Goal: Task Accomplishment & Management: Manage account settings

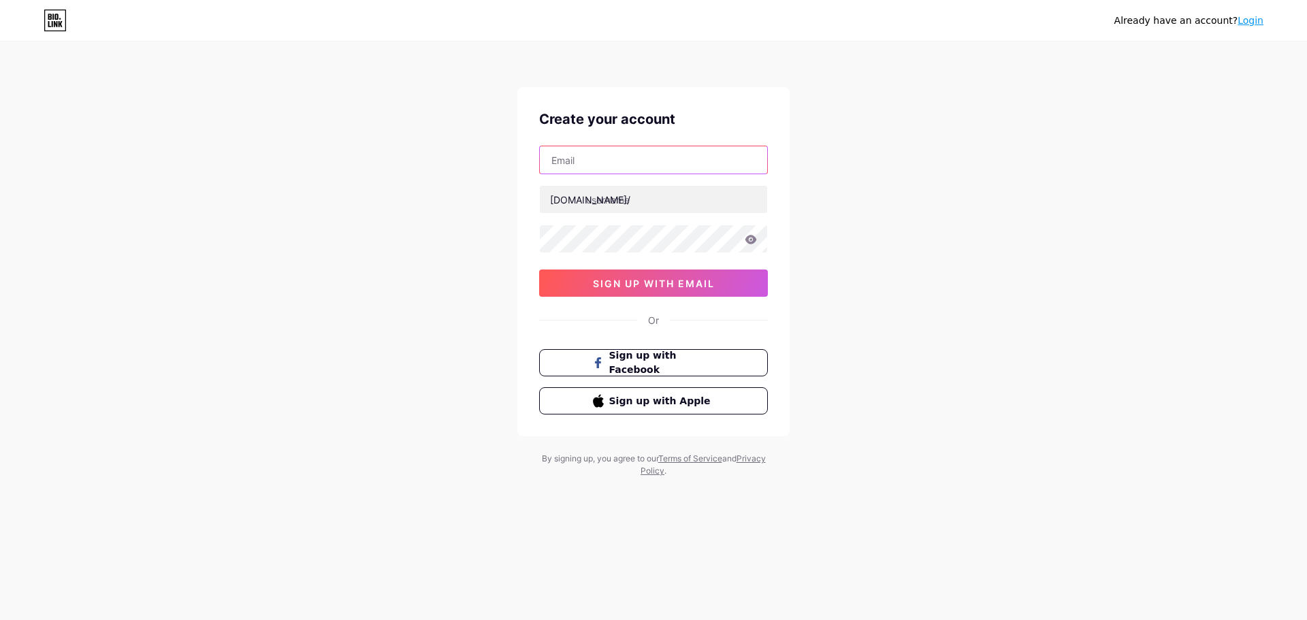
drag, startPoint x: 0, startPoint y: 0, endPoint x: 693, endPoint y: 163, distance: 712.2
click at [693, 163] on input "text" at bounding box center [653, 159] width 227 height 27
click at [856, 138] on div "Already have an account? Login Create your account [DOMAIN_NAME]/ 0cAFcWeA6FyfV…" at bounding box center [653, 260] width 1307 height 521
click at [603, 159] on input "text" at bounding box center [653, 159] width 227 height 27
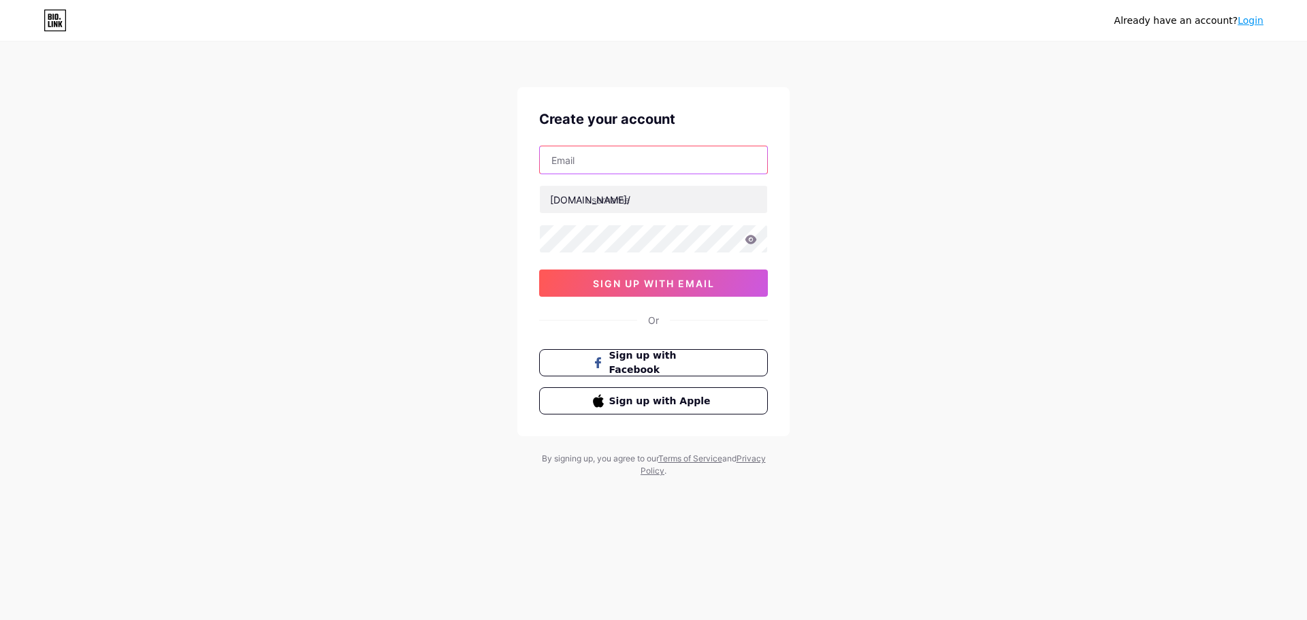
paste input "[EMAIL_ADDRESS][DOMAIN_NAME]"
type input "[EMAIL_ADDRESS][DOMAIN_NAME]"
click at [928, 198] on div "Already have an account? Login Create your account syntha@halmaheraenergy.com b…" at bounding box center [653, 260] width 1307 height 521
click at [842, 176] on div "Already have an account? Login Create your account syntha@halmaheraenergy.com b…" at bounding box center [653, 260] width 1307 height 521
click at [696, 281] on span "sign up with email" at bounding box center [654, 284] width 122 height 12
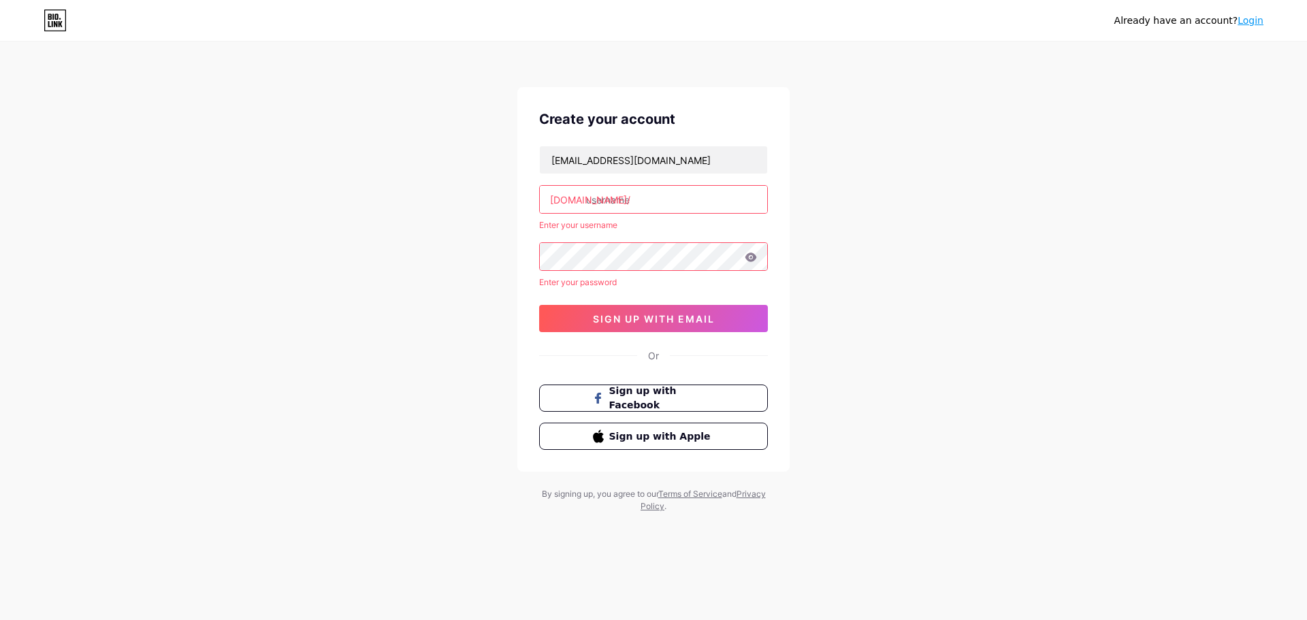
click at [1254, 21] on link "Login" at bounding box center [1250, 20] width 26 height 11
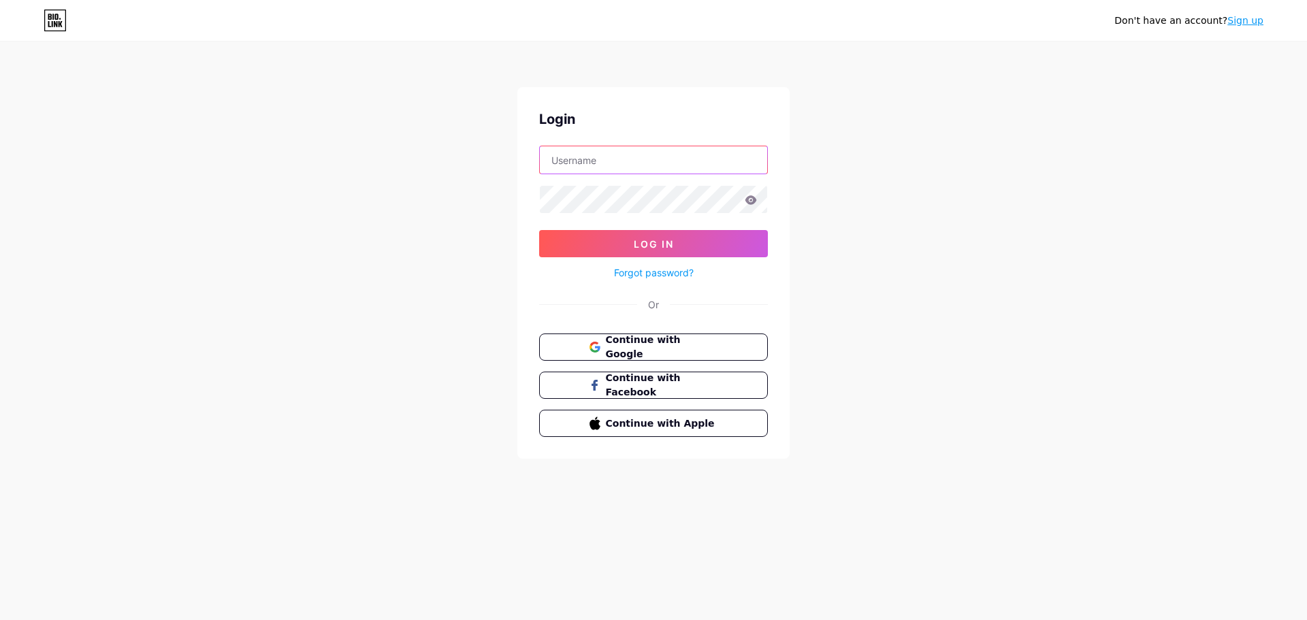
click at [681, 167] on input "text" at bounding box center [653, 159] width 227 height 27
paste input "[EMAIL_ADDRESS][DOMAIN_NAME]"
type input "[EMAIL_ADDRESS][DOMAIN_NAME]"
click at [749, 200] on icon at bounding box center [751, 199] width 12 height 9
click at [717, 251] on button "Log In" at bounding box center [653, 243] width 229 height 27
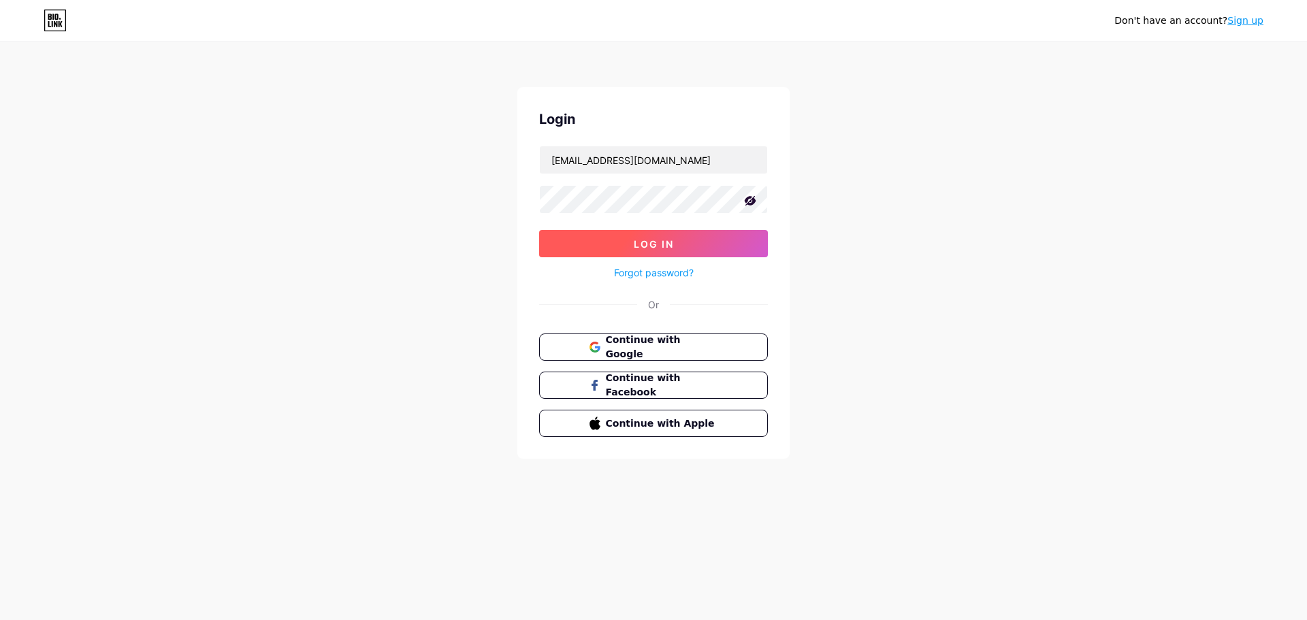
click at [707, 237] on button "Log In" at bounding box center [653, 243] width 229 height 27
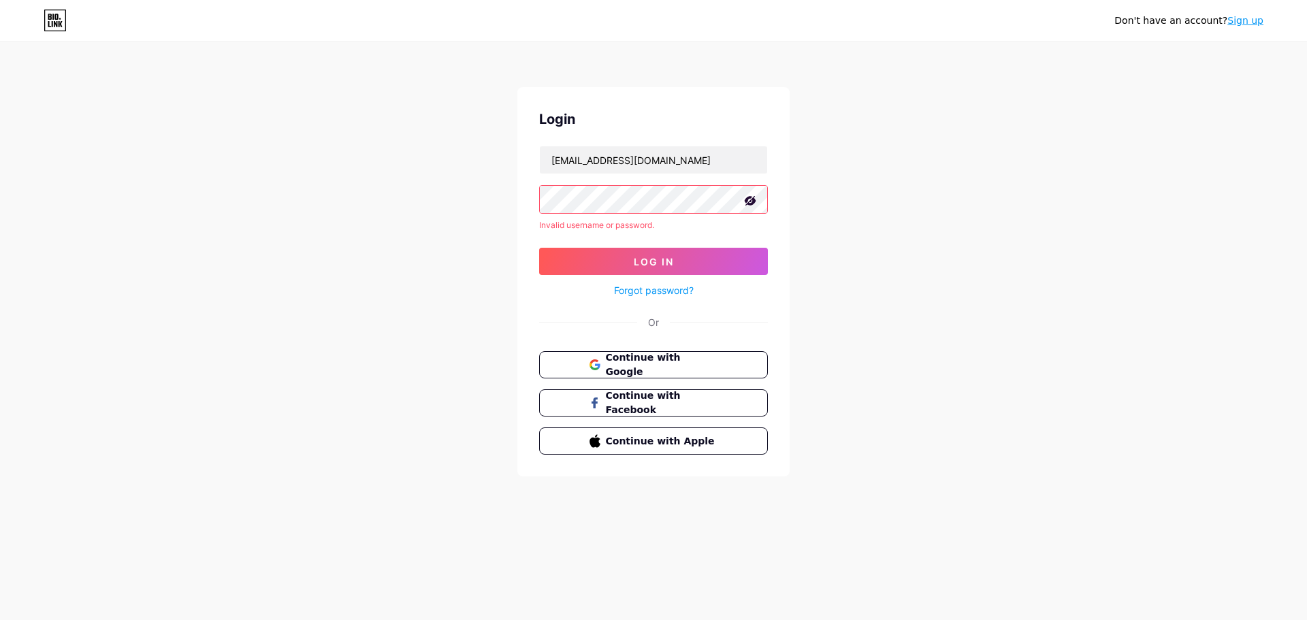
click at [673, 293] on link "Forgot password?" at bounding box center [654, 290] width 80 height 14
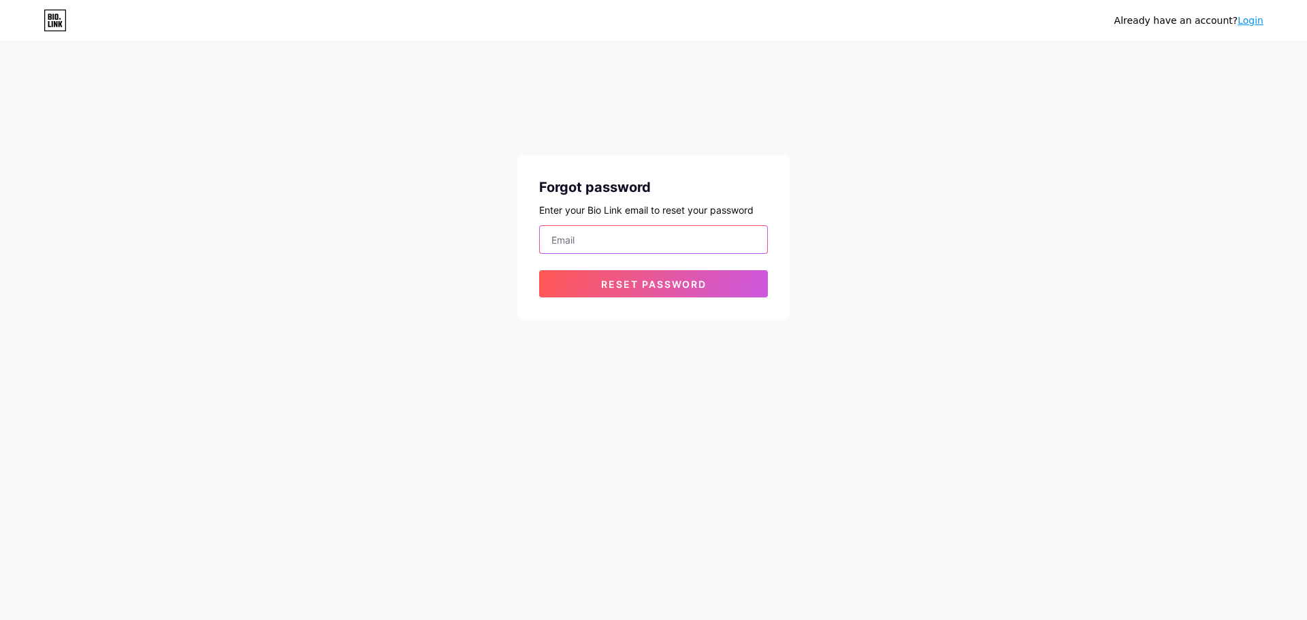
click at [650, 242] on input "email" at bounding box center [653, 239] width 227 height 27
type input "[EMAIL_ADDRESS][DOMAIN_NAME]"
click at [660, 287] on span "Reset password" at bounding box center [653, 284] width 105 height 12
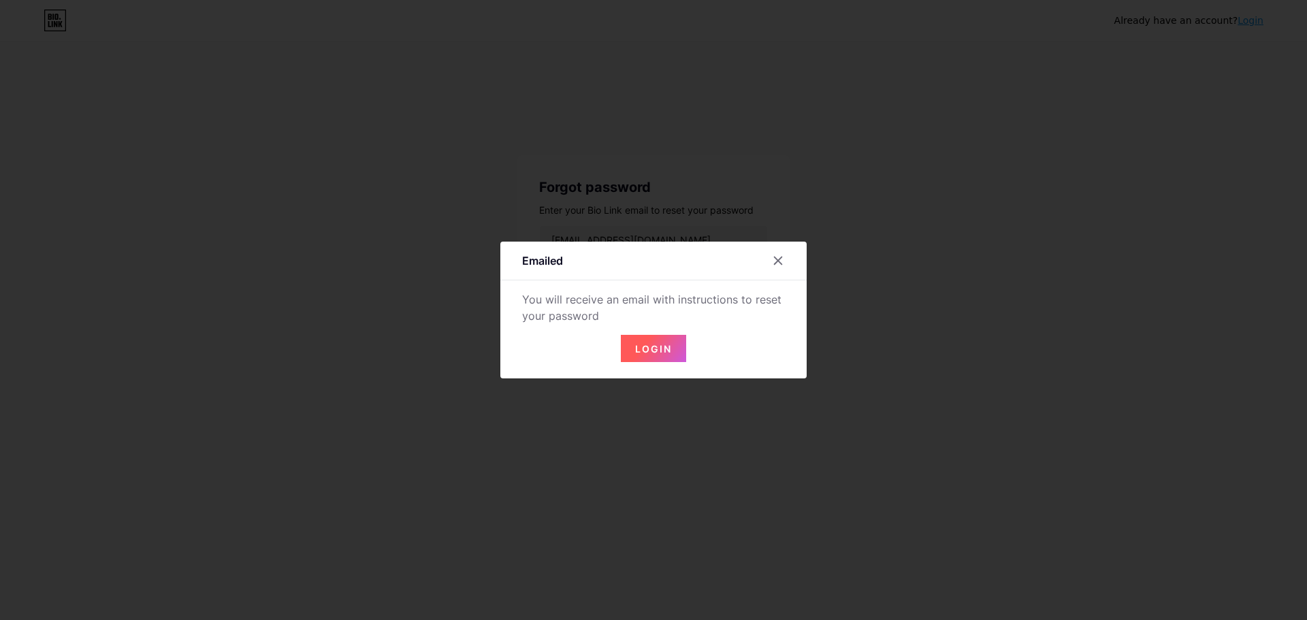
click at [659, 343] on span "Login" at bounding box center [653, 349] width 37 height 12
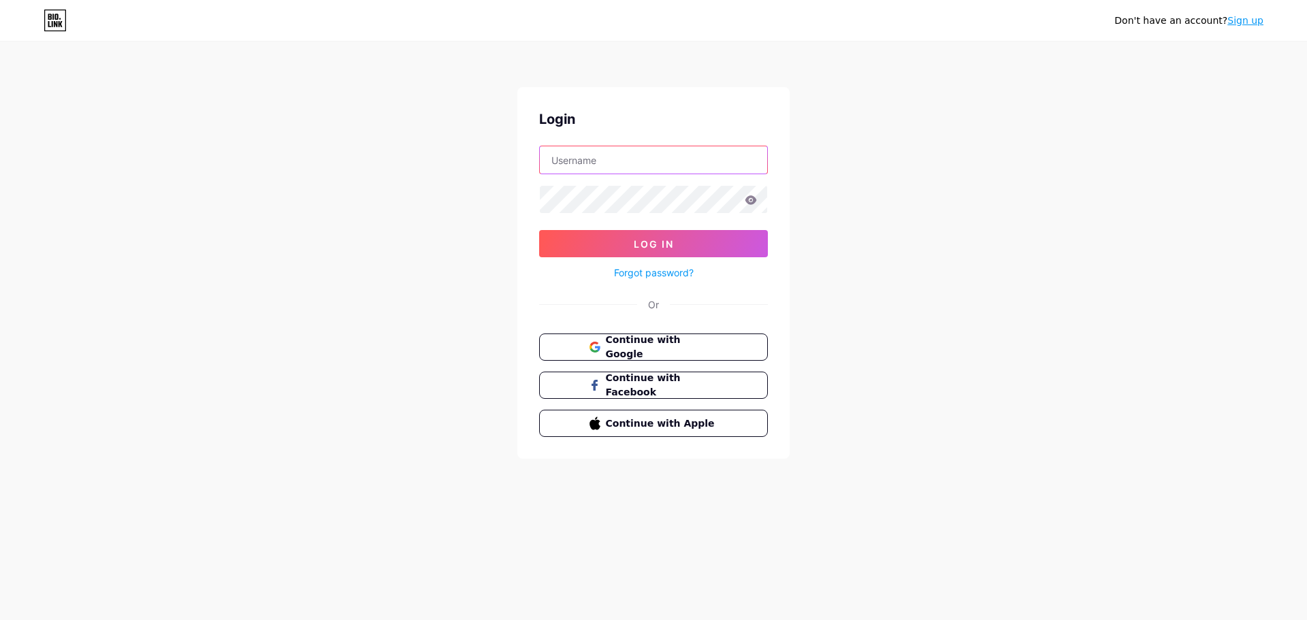
click at [615, 161] on input "text" at bounding box center [653, 159] width 227 height 27
type input "[EMAIL_ADDRESS][DOMAIN_NAME]"
click at [748, 203] on icon at bounding box center [751, 199] width 12 height 9
click at [718, 244] on button "Log In" at bounding box center [653, 243] width 229 height 27
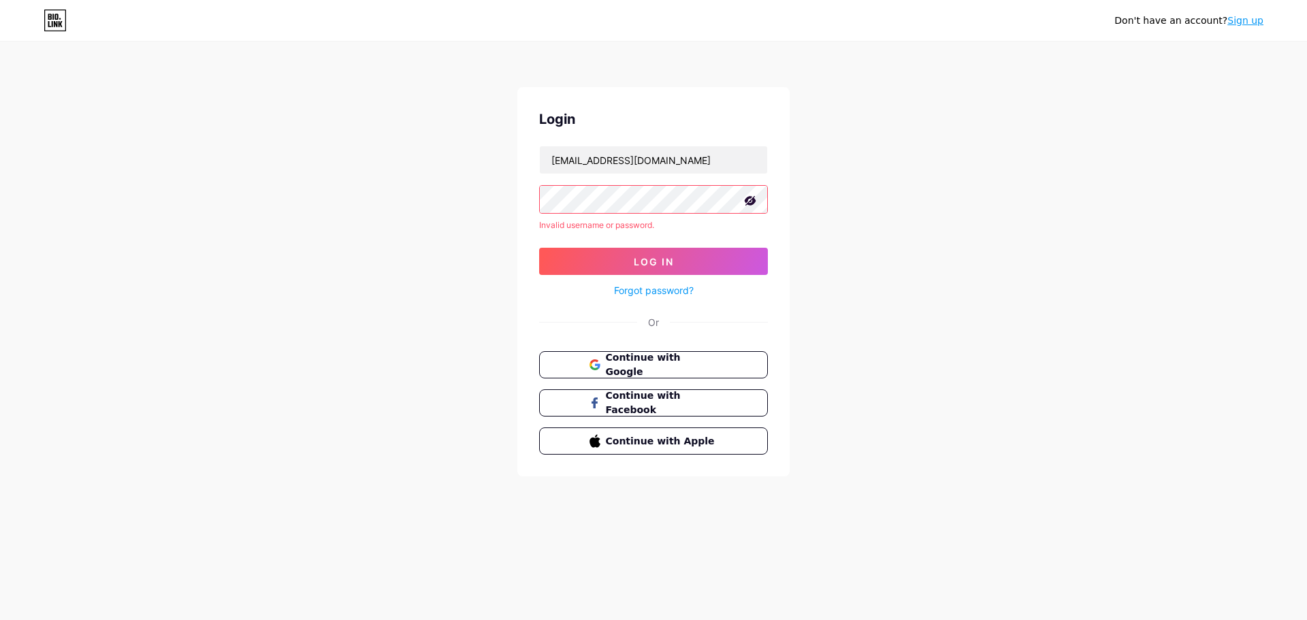
click at [667, 289] on link "Forgot password?" at bounding box center [654, 290] width 80 height 14
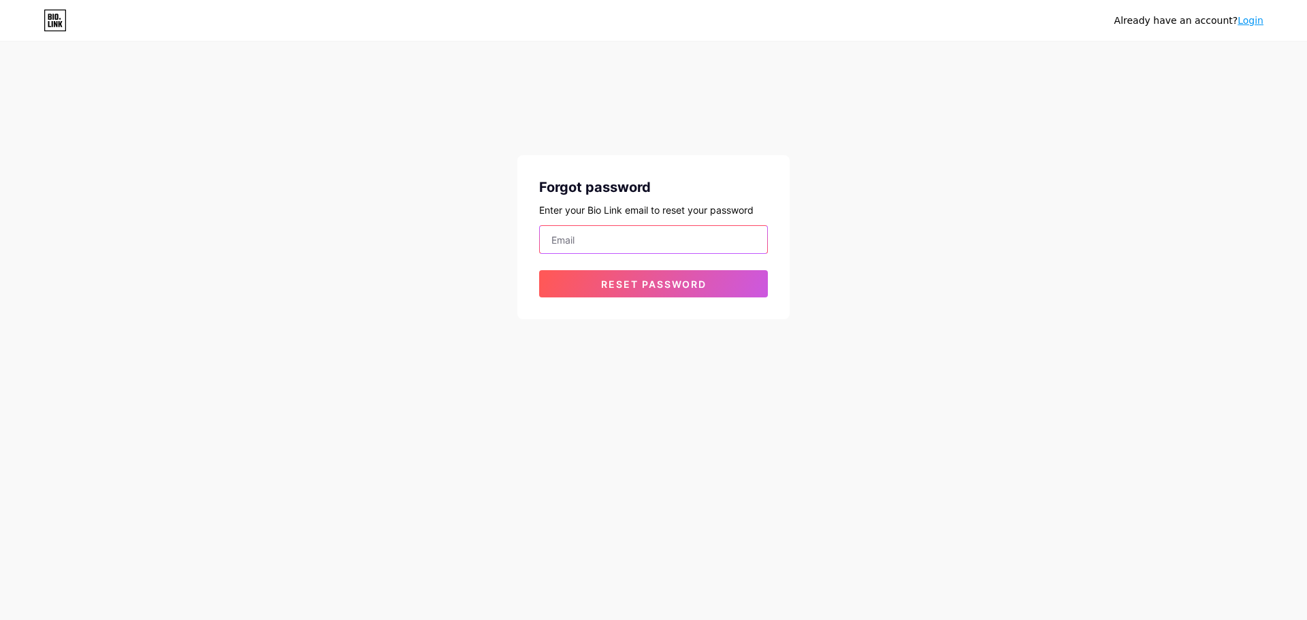
click at [651, 248] on input "email" at bounding box center [653, 239] width 227 height 27
type input "irenmaharaniii28@gmail.com"
click at [661, 289] on span "Reset password" at bounding box center [653, 284] width 105 height 12
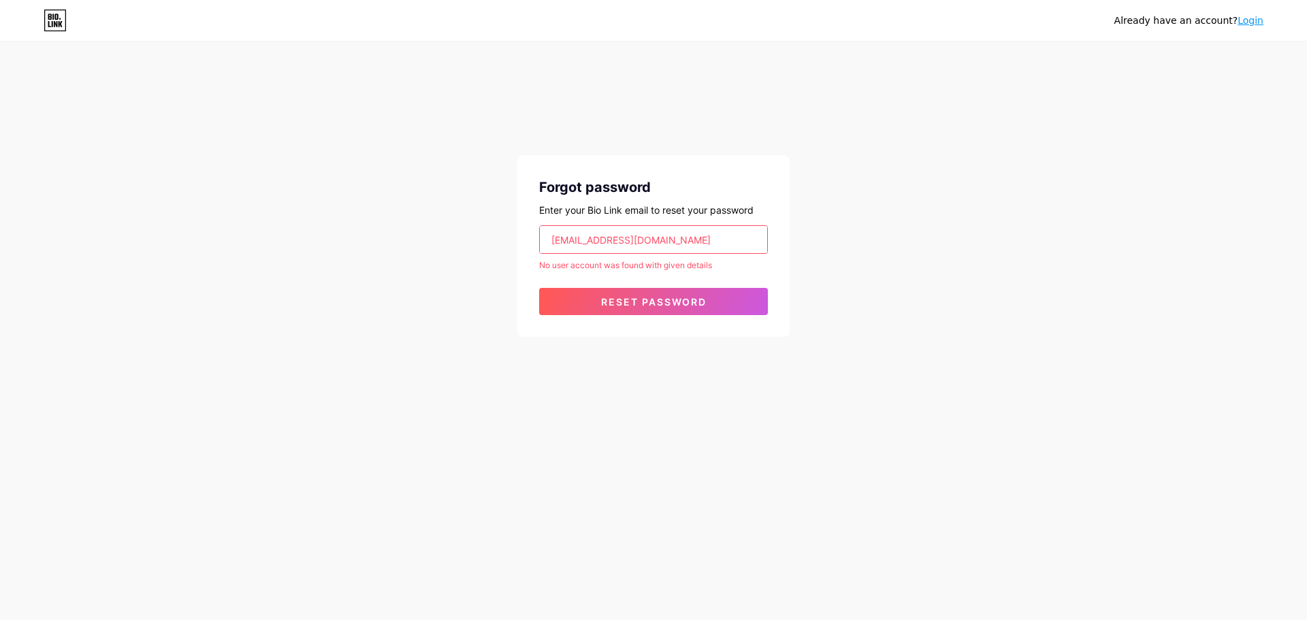
click at [689, 244] on input "irenmaharaniii28@gmail.com" at bounding box center [653, 239] width 227 height 27
drag, startPoint x: 691, startPoint y: 239, endPoint x: 523, endPoint y: 242, distance: 167.4
click at [523, 242] on div "Forgot password Enter your Bio Link email to reset your password irenmaharaniii…" at bounding box center [653, 246] width 272 height 182
drag, startPoint x: 562, startPoint y: 231, endPoint x: 735, endPoint y: 231, distance: 172.8
click at [735, 231] on input "email" at bounding box center [653, 239] width 227 height 27
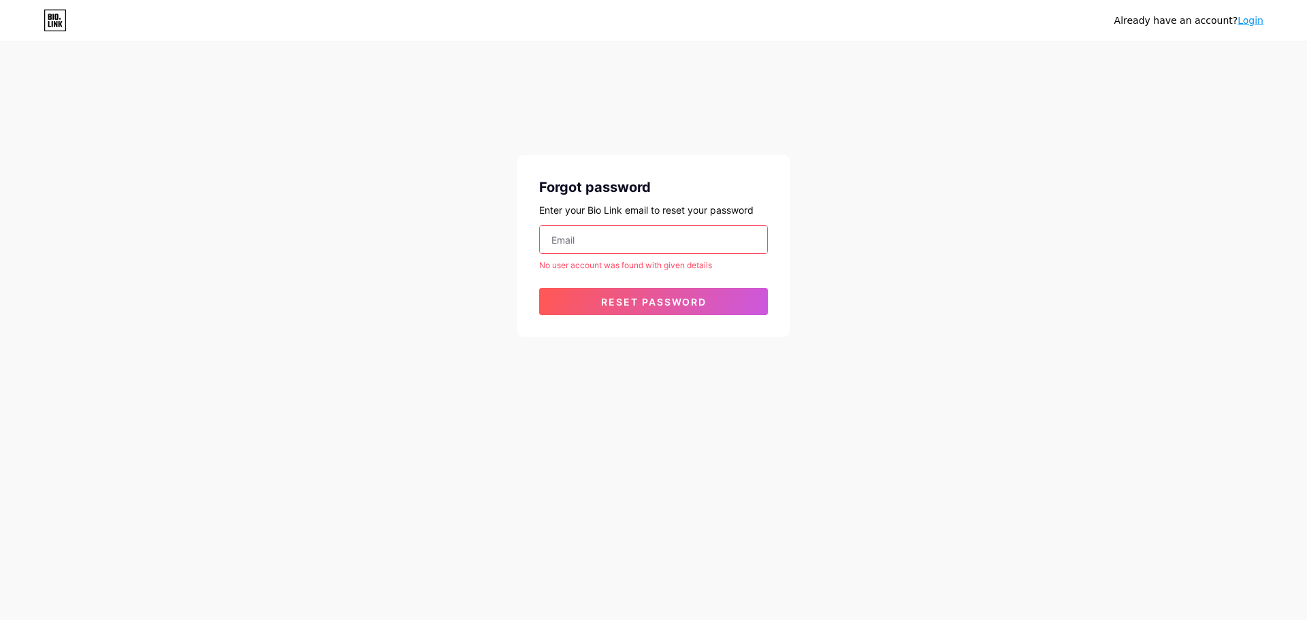
click at [891, 312] on div "Already have an account? Login Forgot password Enter your Bio Link email to res…" at bounding box center [653, 190] width 1307 height 380
click at [628, 237] on input "email" at bounding box center [653, 239] width 227 height 27
type input "[EMAIL_ADDRESS][DOMAIN_NAME]"
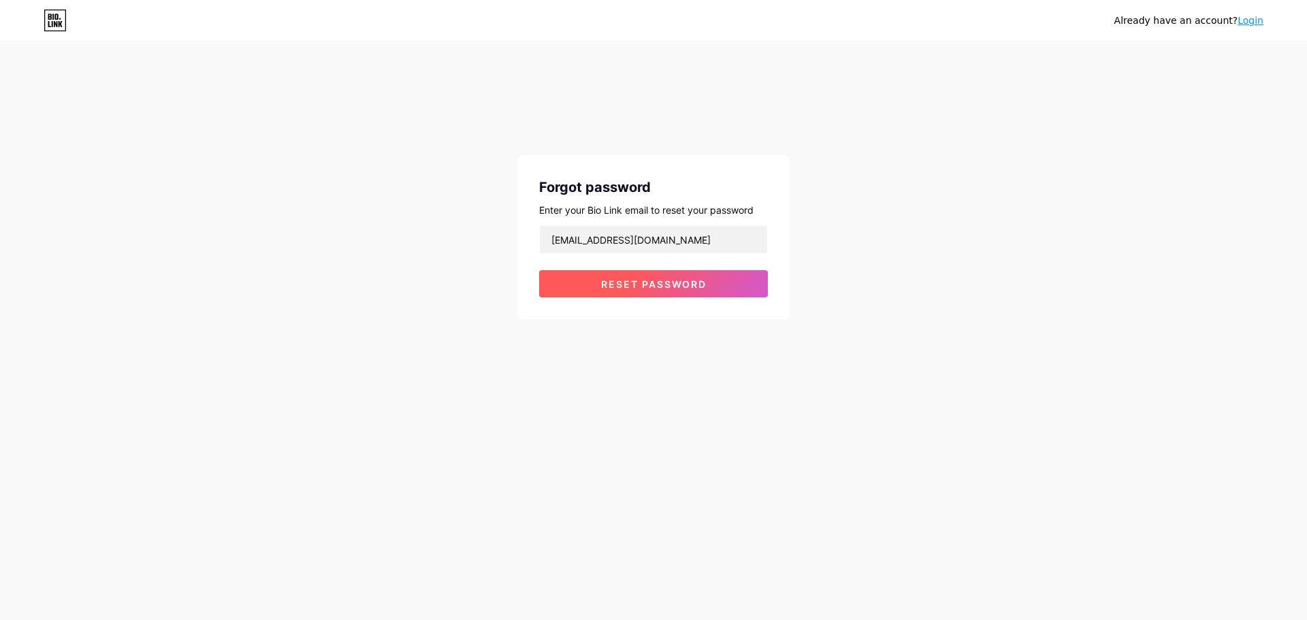
click at [640, 287] on span "Reset password" at bounding box center [653, 284] width 105 height 12
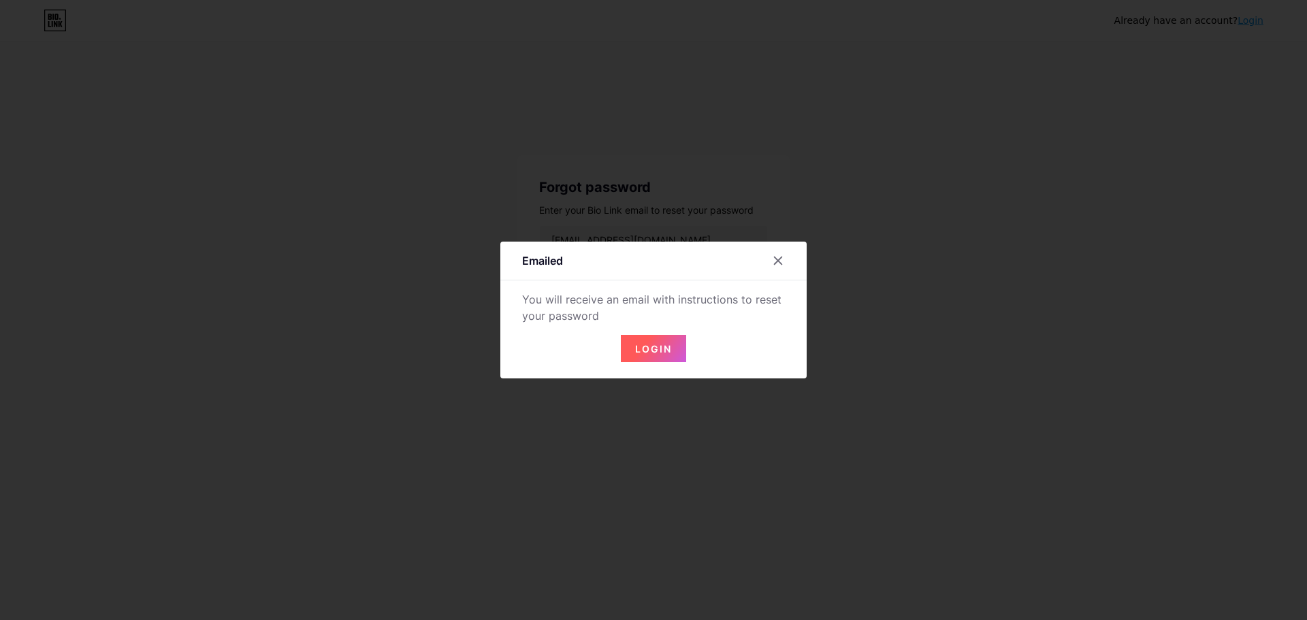
click at [657, 352] on span "Login" at bounding box center [653, 349] width 37 height 12
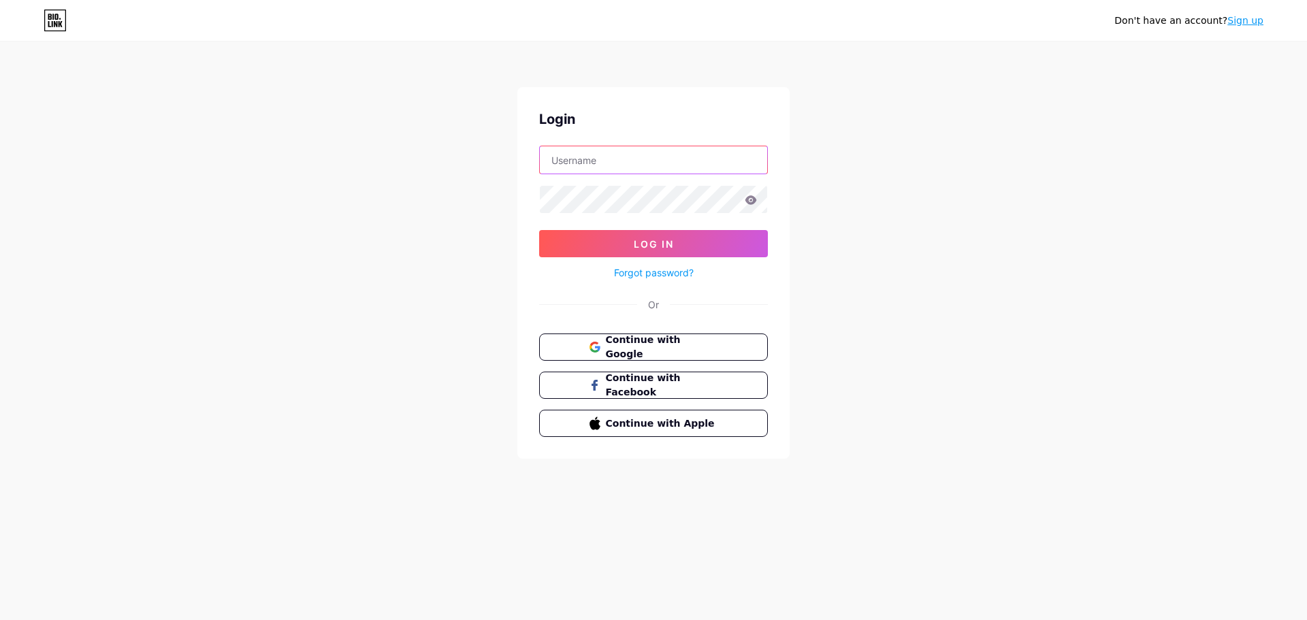
type input "[EMAIL_ADDRESS][DOMAIN_NAME]"
click at [753, 201] on icon at bounding box center [751, 199] width 12 height 9
click at [671, 239] on span "Log In" at bounding box center [654, 244] width 40 height 12
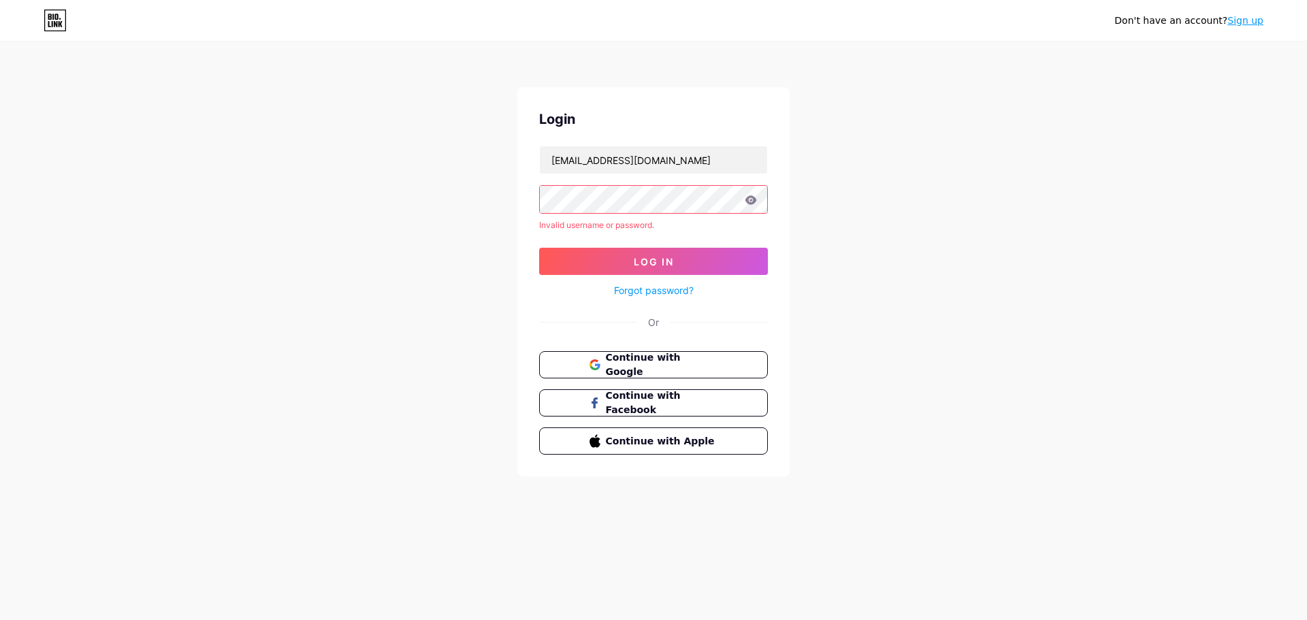
click at [700, 283] on div "Forgot password?" at bounding box center [653, 287] width 229 height 24
click at [923, 272] on div "Don't have an account? Sign up Login syntha@halmaheraenergy.com Invalid usernam…" at bounding box center [653, 260] width 1307 height 520
click at [512, 214] on div "Don't have an account? Sign up Login syntha@halmaheraenergy.com Invalid usernam…" at bounding box center [653, 260] width 1307 height 520
drag, startPoint x: 417, startPoint y: 197, endPoint x: 412, endPoint y: 178, distance: 19.0
click at [412, 184] on div "Don't have an account? Sign up Login syntha@halmaheraenergy.com Invalid usernam…" at bounding box center [653, 260] width 1307 height 520
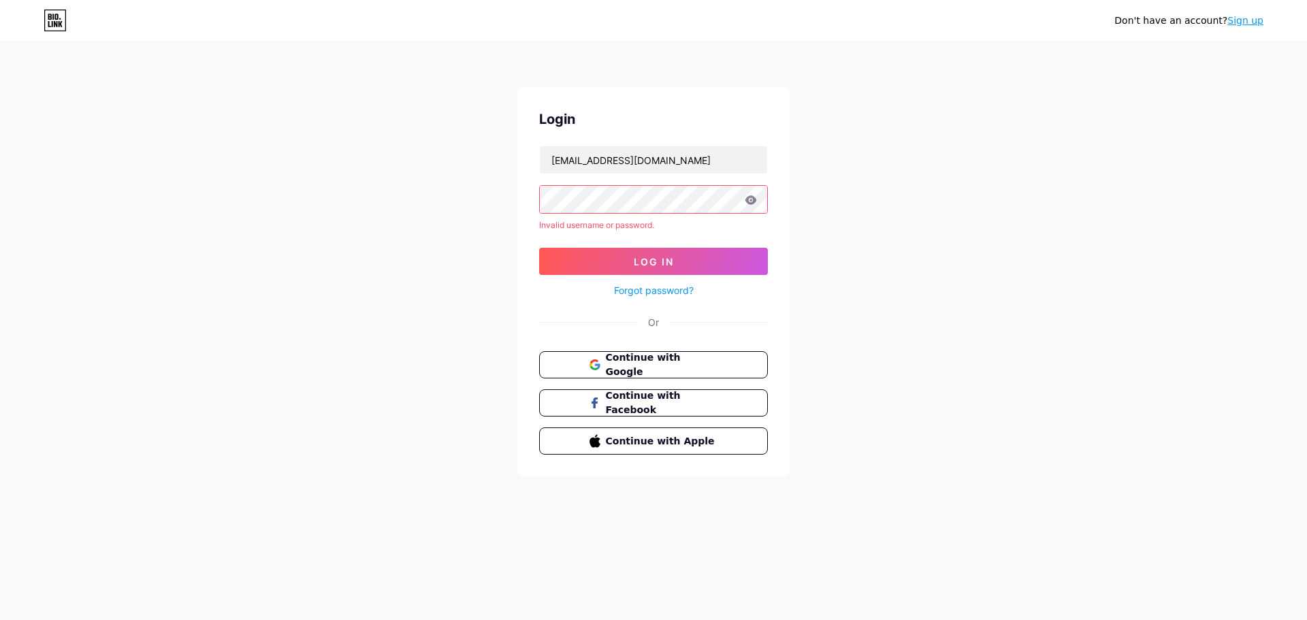
click at [52, 20] on icon at bounding box center [55, 21] width 23 height 22
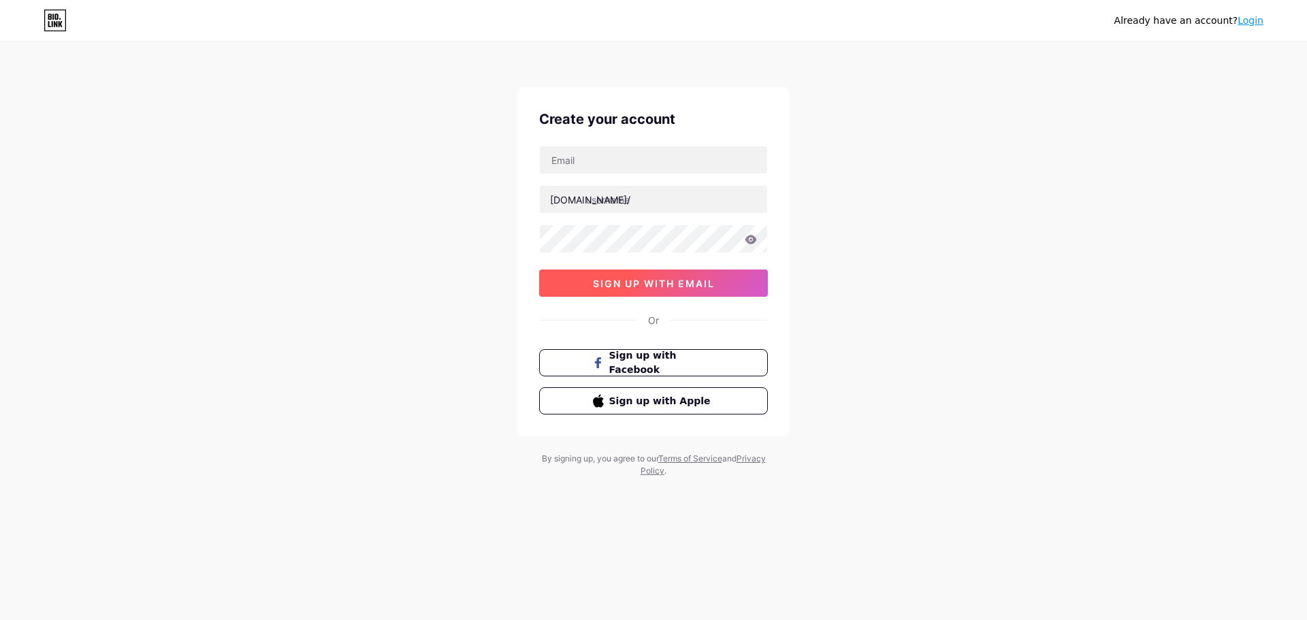
click at [646, 278] on span "sign up with email" at bounding box center [654, 284] width 122 height 12
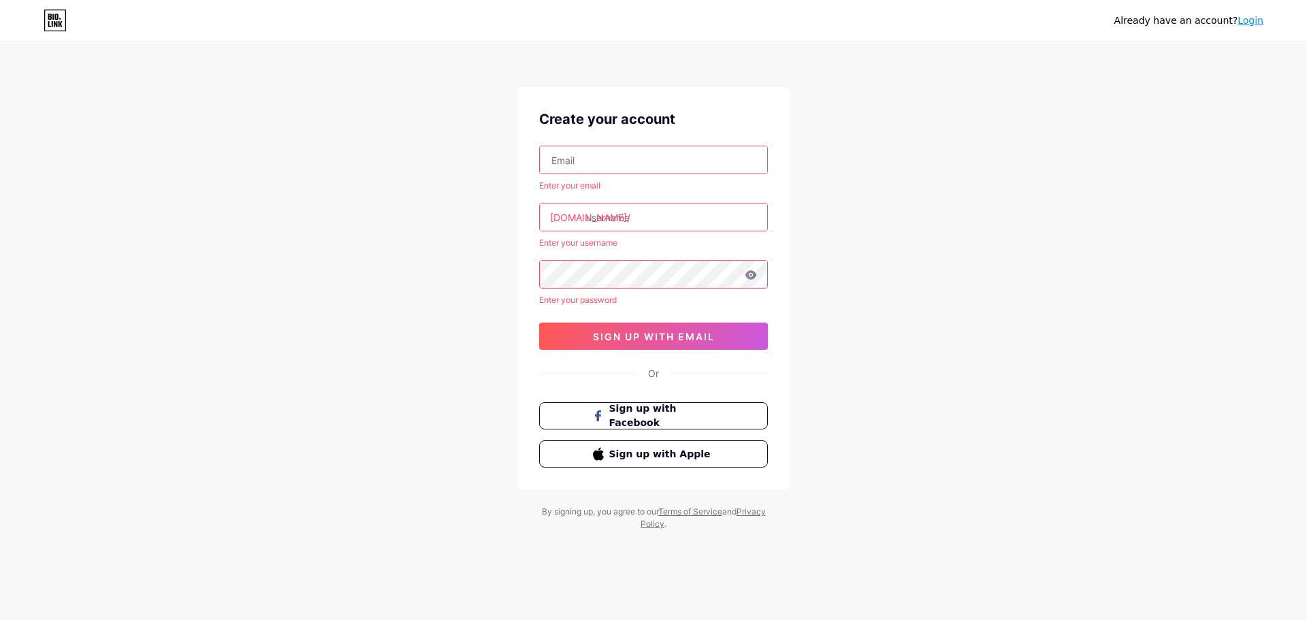
click at [642, 159] on input "text" at bounding box center [653, 159] width 227 height 27
type input "[EMAIL_ADDRESS][DOMAIN_NAME]"
click at [651, 214] on input "text" at bounding box center [653, 216] width 227 height 27
click at [632, 217] on input "text" at bounding box center [653, 216] width 227 height 27
paste input "https//[DOMAIN_NAME]/ohshsm"
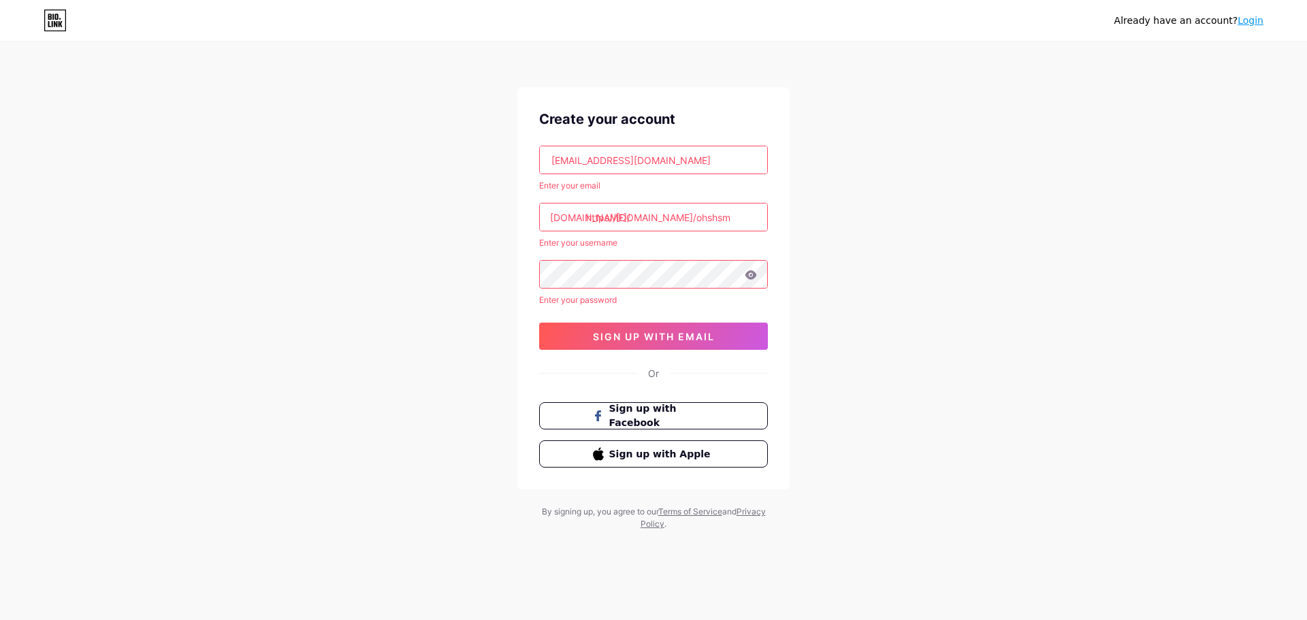
type input "[URL][DOMAIN_NAME]"
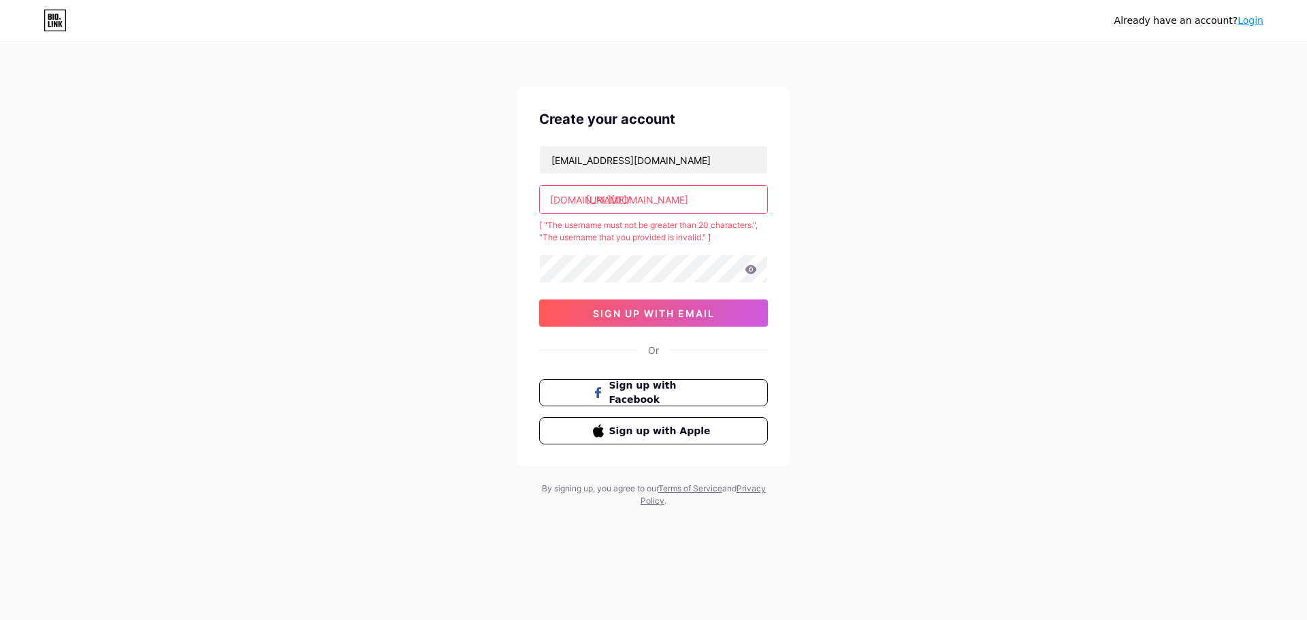
drag, startPoint x: 654, startPoint y: 201, endPoint x: 589, endPoint y: 192, distance: 66.0
click at [589, 192] on input "[URL][DOMAIN_NAME]" at bounding box center [653, 199] width 227 height 27
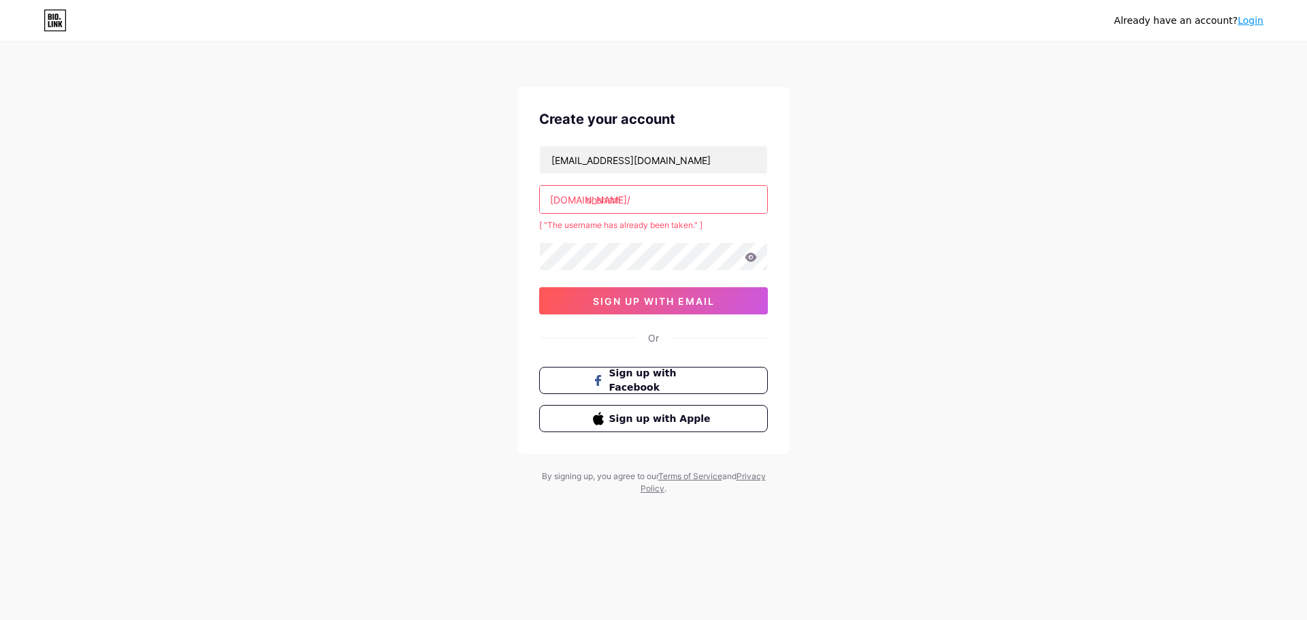
type input "ohshsm"
click at [633, 304] on span "sign up with email" at bounding box center [654, 301] width 122 height 12
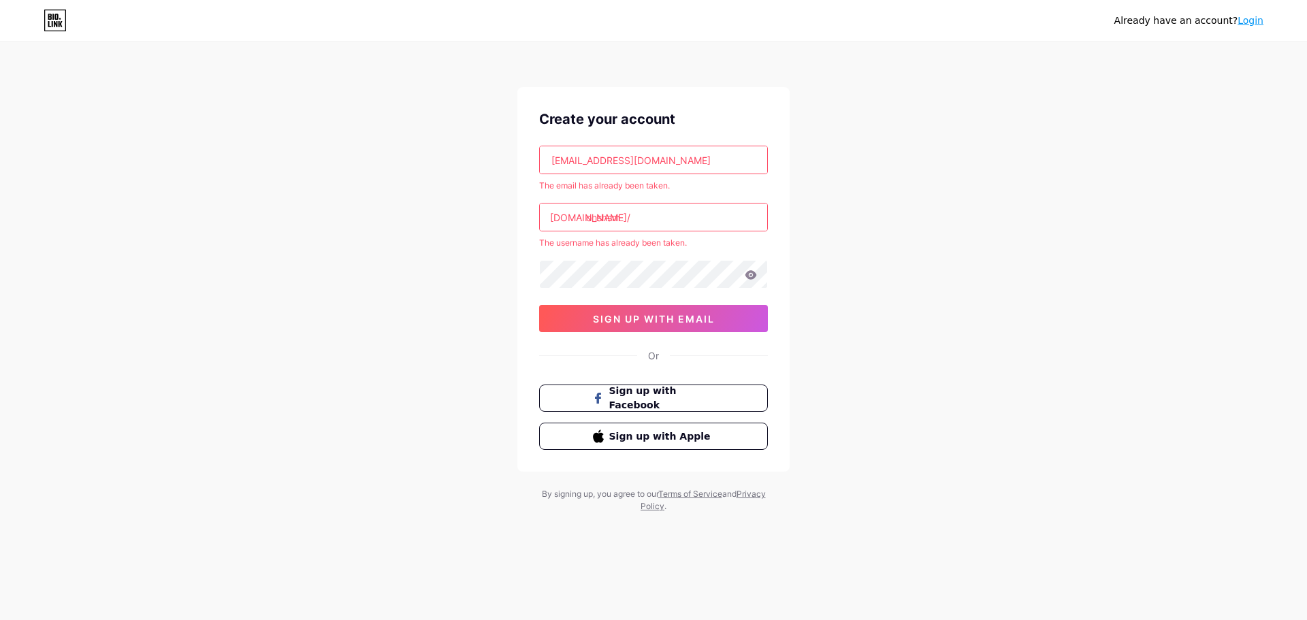
click at [868, 194] on div "Already have an account? Login Create your account [EMAIL_ADDRESS][DOMAIN_NAME]…" at bounding box center [653, 278] width 1307 height 556
click at [1251, 24] on link "Login" at bounding box center [1250, 20] width 26 height 11
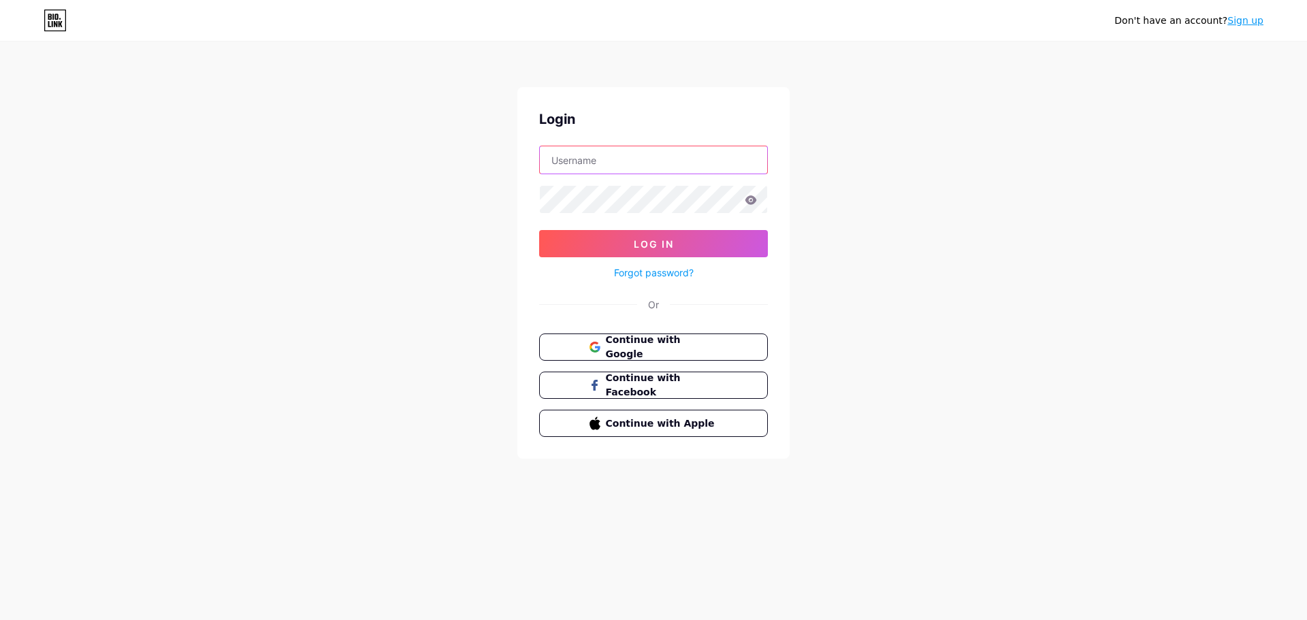
type input "[EMAIL_ADDRESS][DOMAIN_NAME]"
click at [712, 233] on button "Log In" at bounding box center [653, 243] width 229 height 27
